Goal: Information Seeking & Learning: Learn about a topic

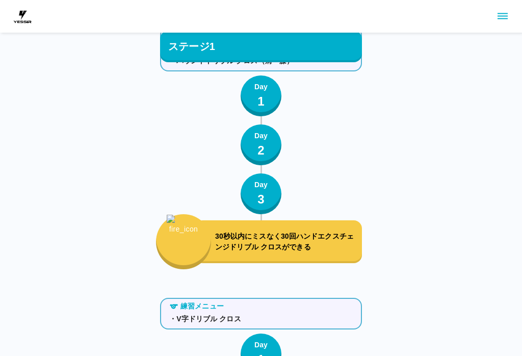
scroll to position [912, 0]
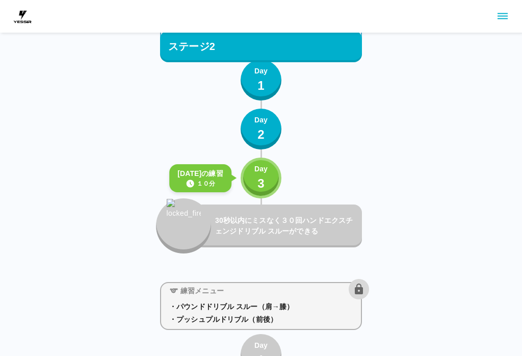
click at [265, 187] on div "Day 3" at bounding box center [260, 177] width 13 height 29
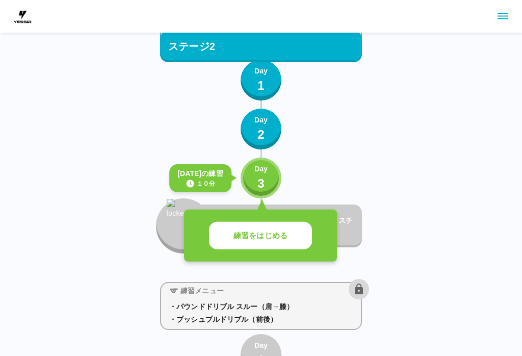
click at [284, 237] on p "練習をはじめる" at bounding box center [260, 236] width 54 height 12
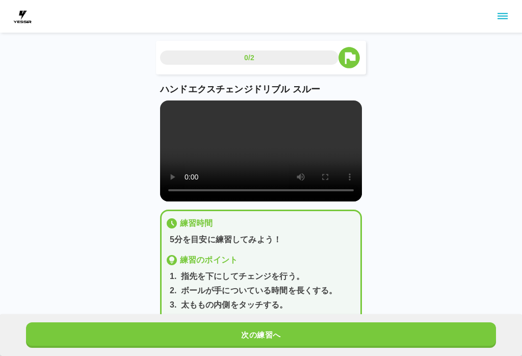
click at [233, 145] on video at bounding box center [261, 150] width 202 height 101
click at [198, 139] on video at bounding box center [261, 150] width 202 height 101
click at [200, 106] on video at bounding box center [261, 150] width 202 height 101
click at [204, 143] on video at bounding box center [261, 150] width 202 height 101
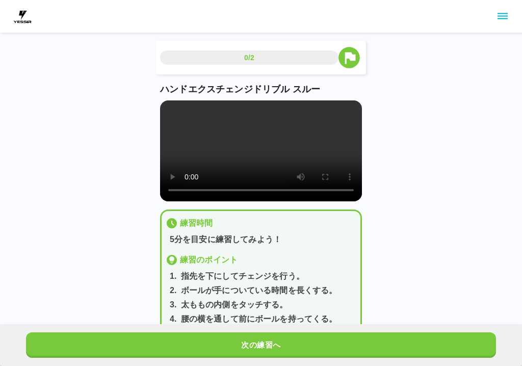
click at [168, 115] on video at bounding box center [261, 150] width 202 height 101
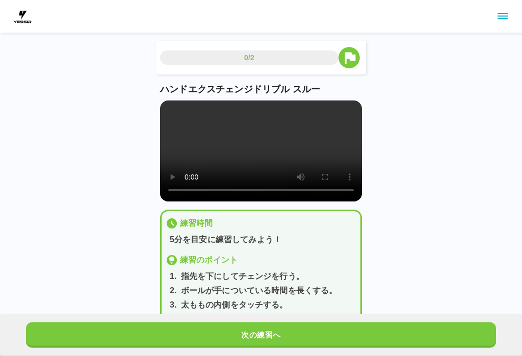
scroll to position [10, 0]
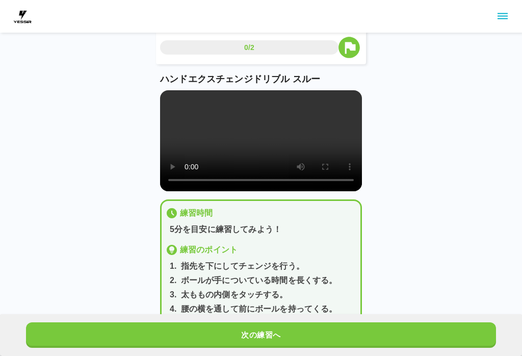
click at [186, 335] on button "次の練習へ" at bounding box center [261, 334] width 470 height 25
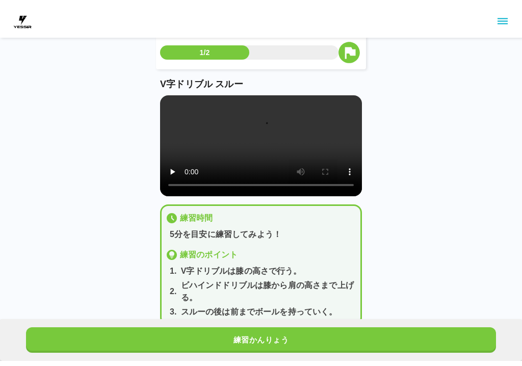
scroll to position [0, 0]
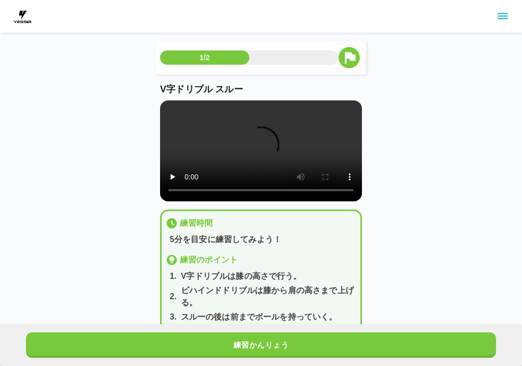
click at [171, 110] on video at bounding box center [261, 150] width 202 height 101
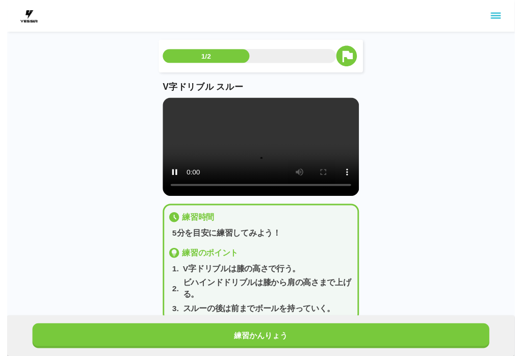
scroll to position [10, 0]
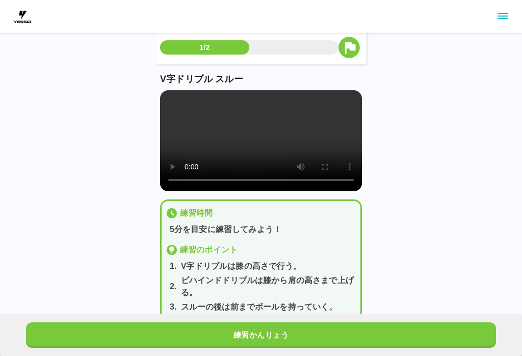
click at [354, 337] on button "練習かんりょう" at bounding box center [261, 334] width 470 height 25
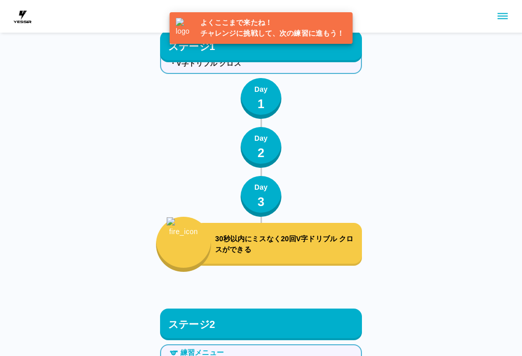
scroll to position [964, 0]
